Goal: Navigation & Orientation: Find specific page/section

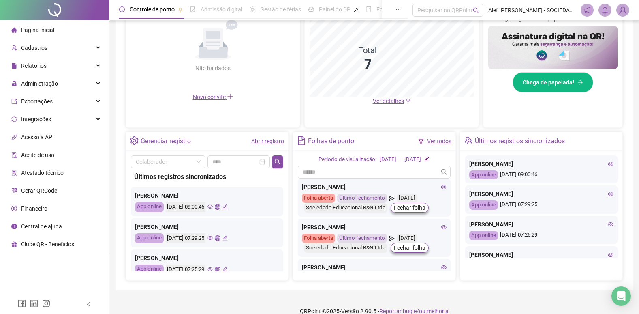
scroll to position [243, 0]
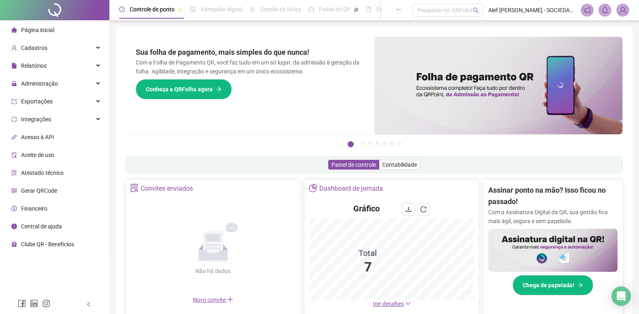
click at [30, 29] on span "Página inicial" at bounding box center [37, 30] width 33 height 6
